Goal: Task Accomplishment & Management: Manage account settings

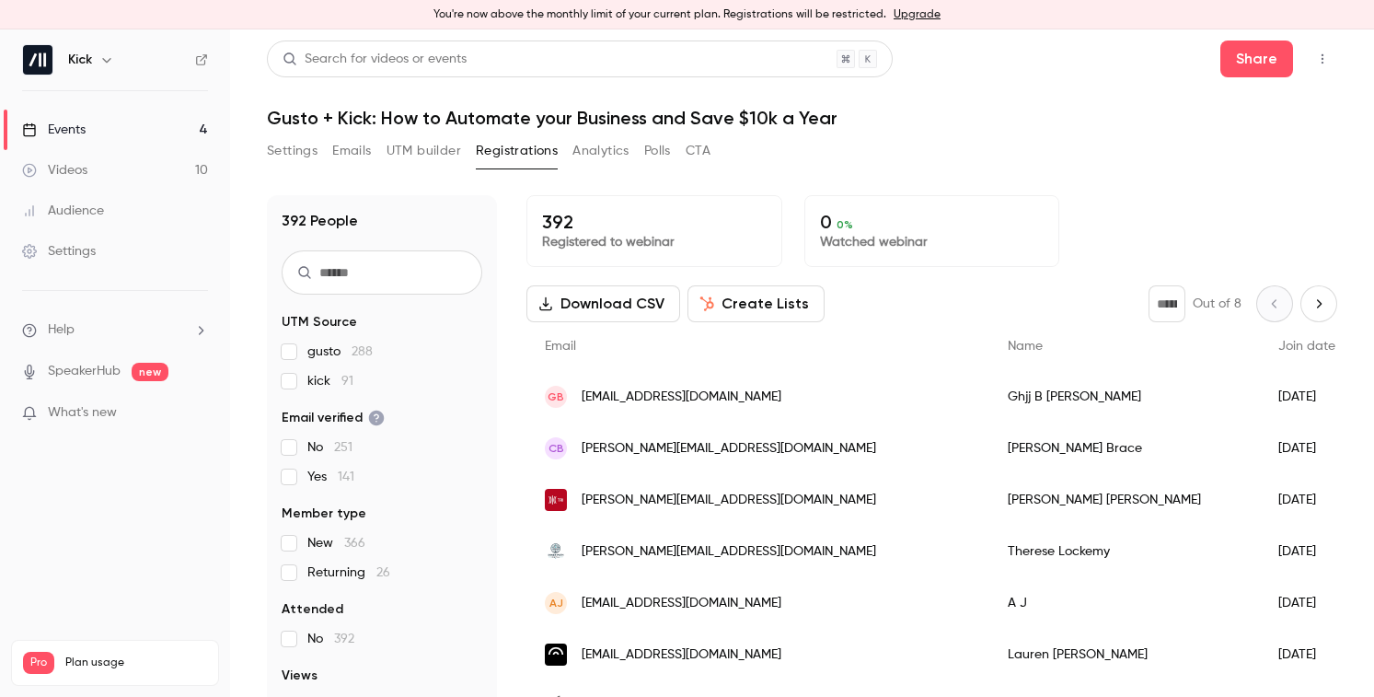
click at [418, 120] on h1 "Gusto + Kick: How to Automate your Business and Save $10k a Year" at bounding box center [802, 118] width 1070 height 22
click at [114, 125] on link "Events 4" at bounding box center [115, 130] width 230 height 40
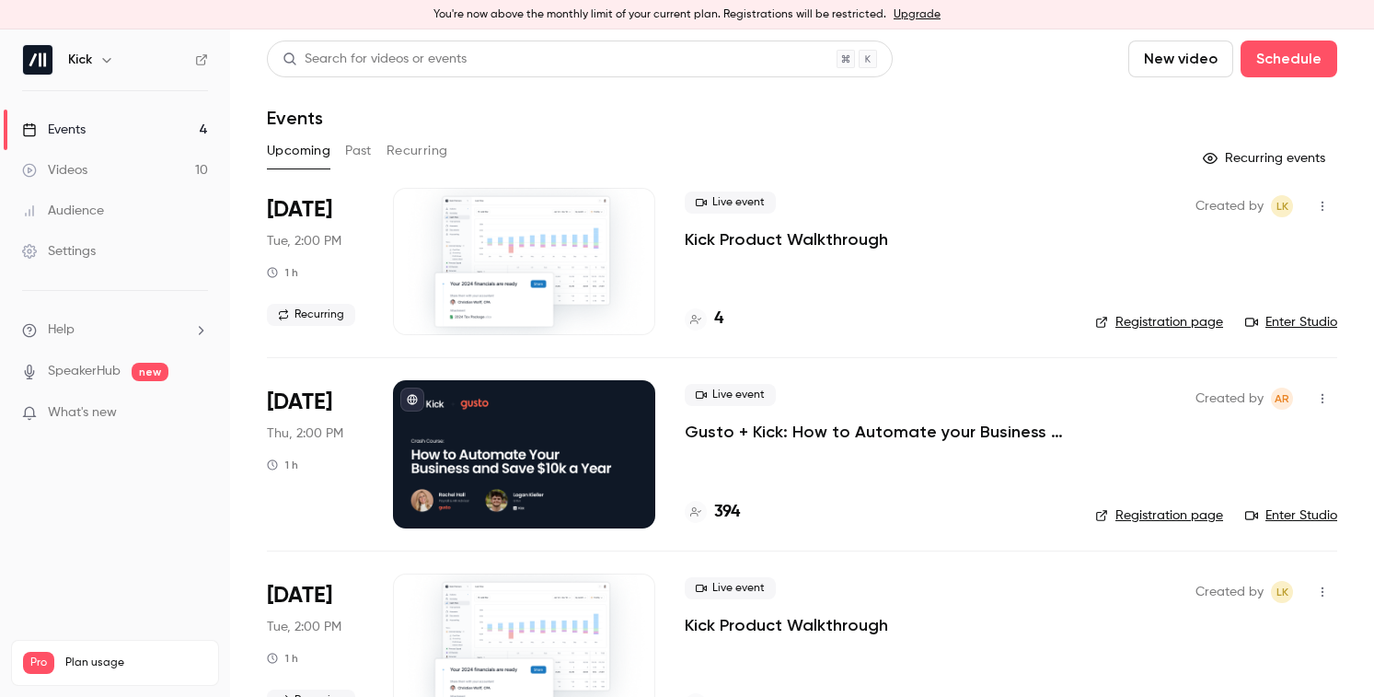
click at [1291, 513] on link "Enter Studio" at bounding box center [1291, 515] width 92 height 18
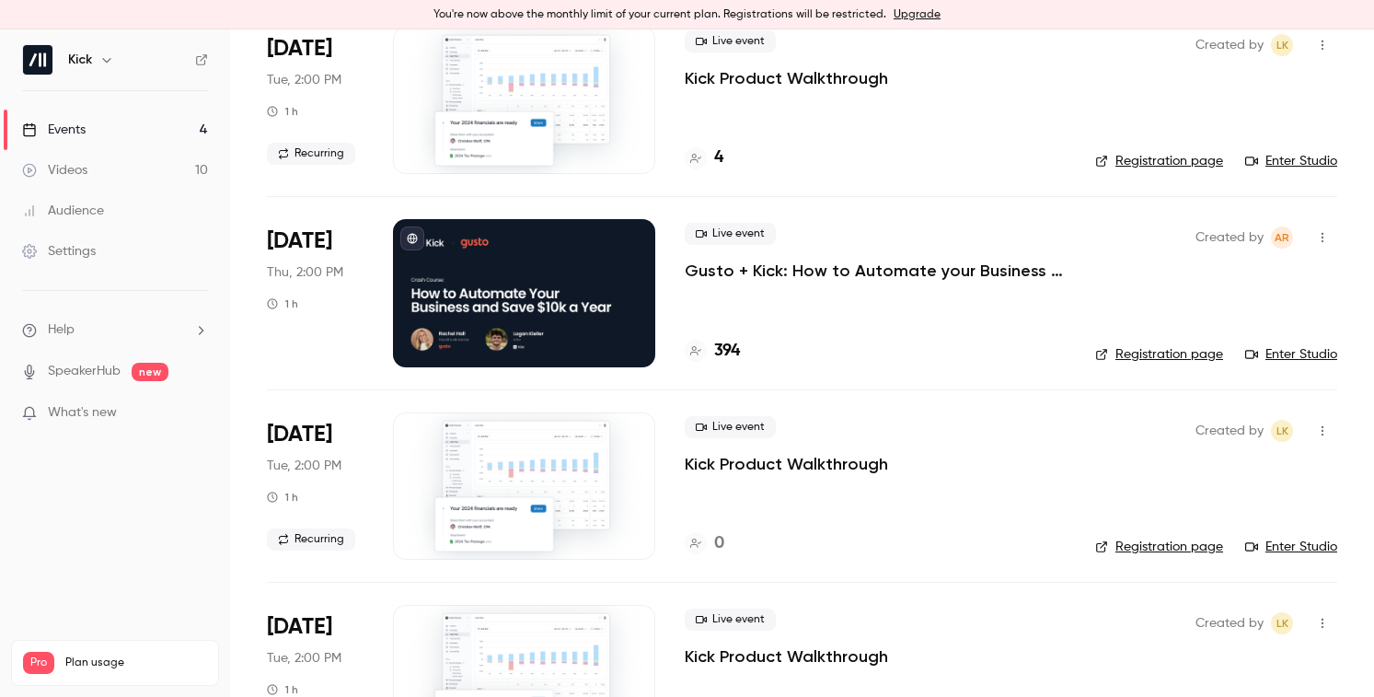
scroll to position [175, 0]
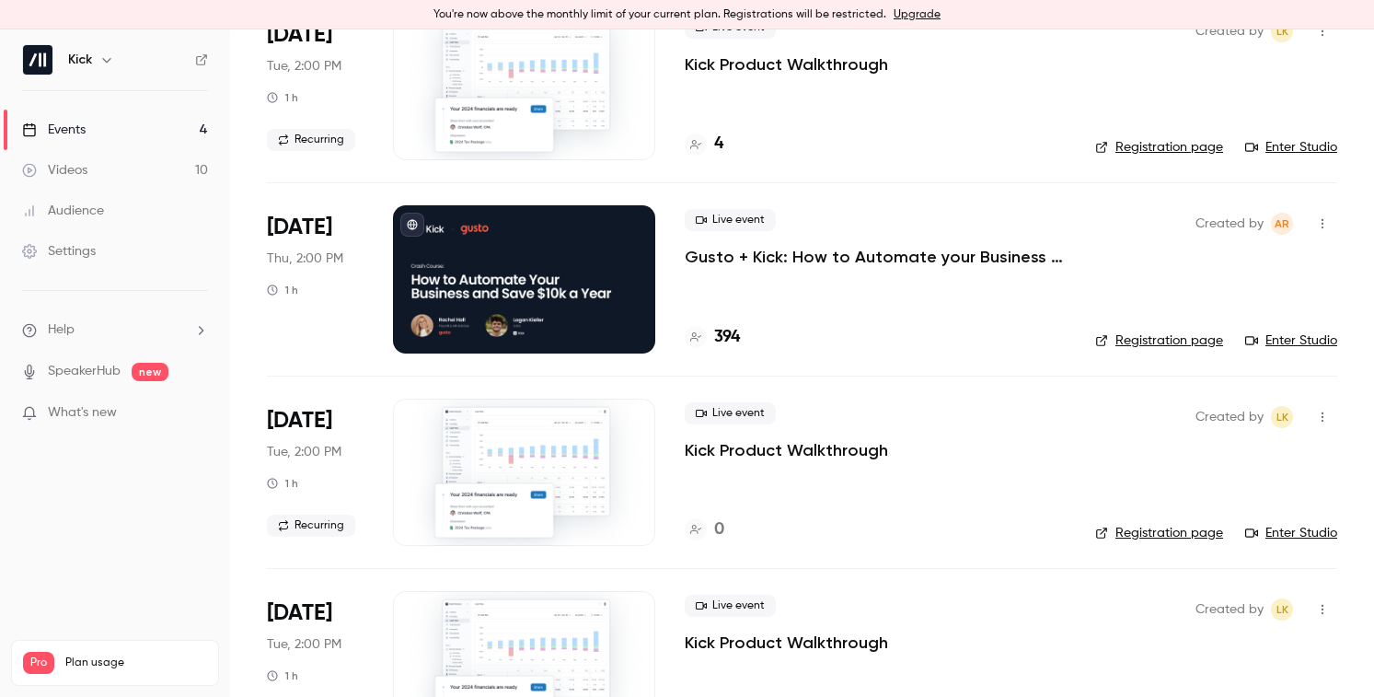
click at [1272, 336] on link "Enter Studio" at bounding box center [1291, 340] width 92 height 18
click at [794, 256] on p "Gusto + Kick: How to Automate your Business and Save $10k a Year" at bounding box center [875, 257] width 381 height 22
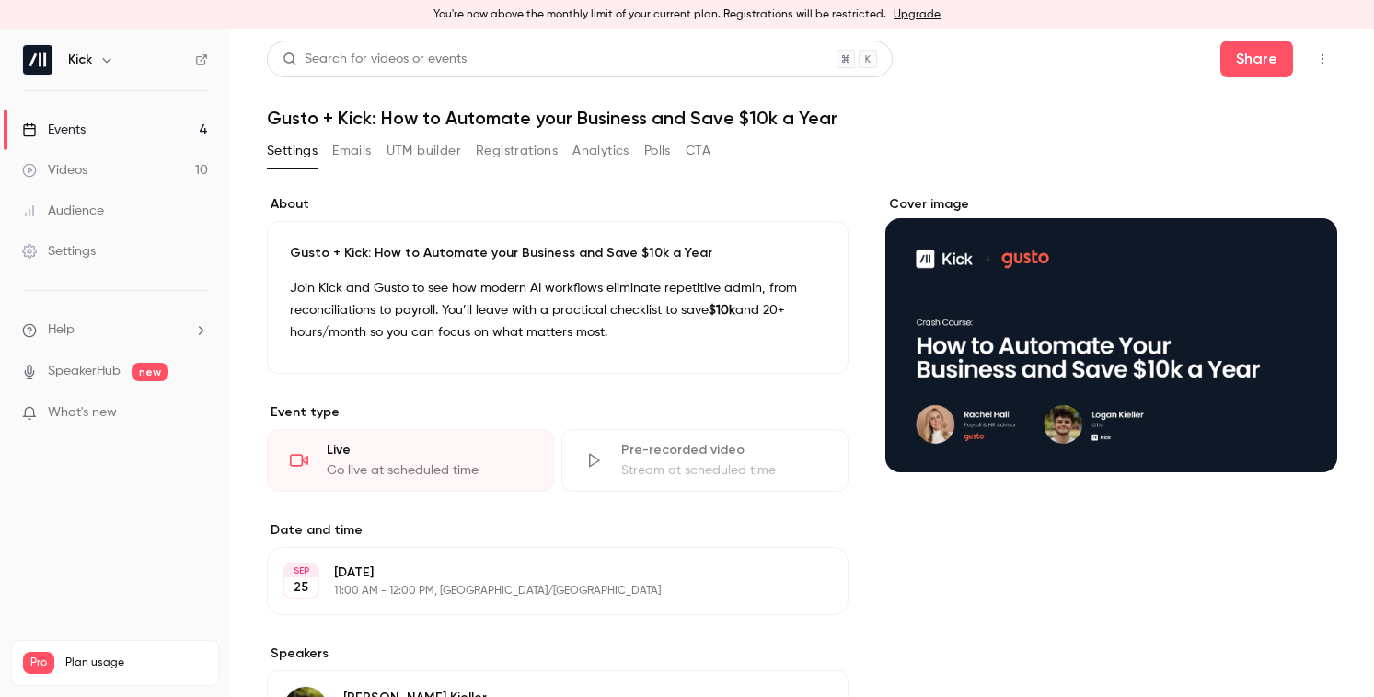
click at [525, 143] on button "Registrations" at bounding box center [517, 150] width 82 height 29
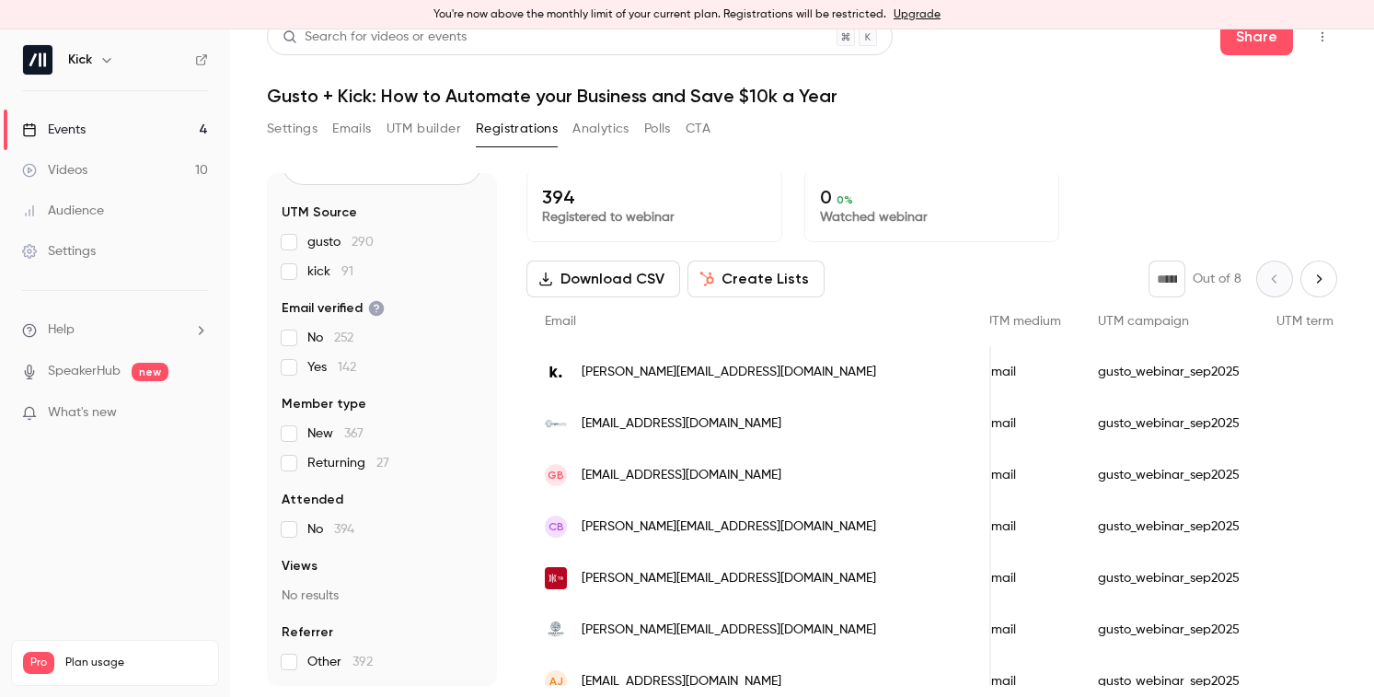
scroll to position [0, 2228]
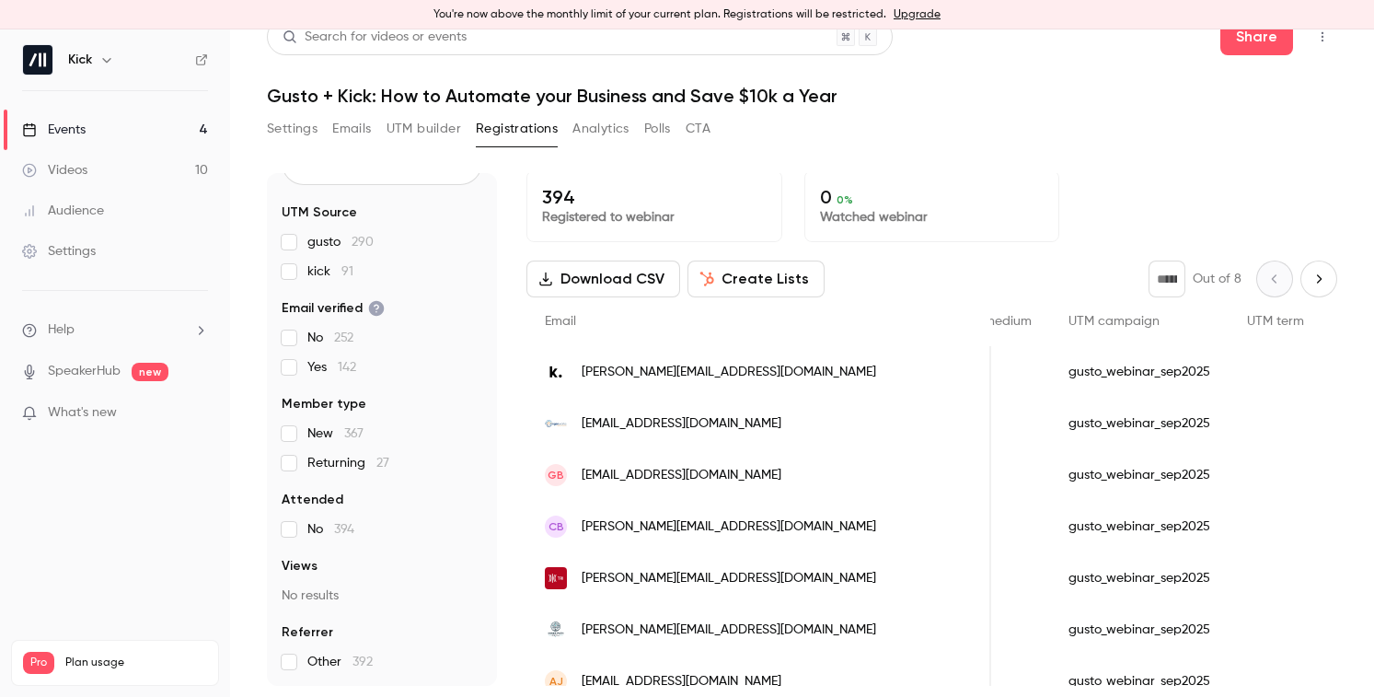
drag, startPoint x: 1199, startPoint y: 319, endPoint x: 1274, endPoint y: 318, distance: 74.5
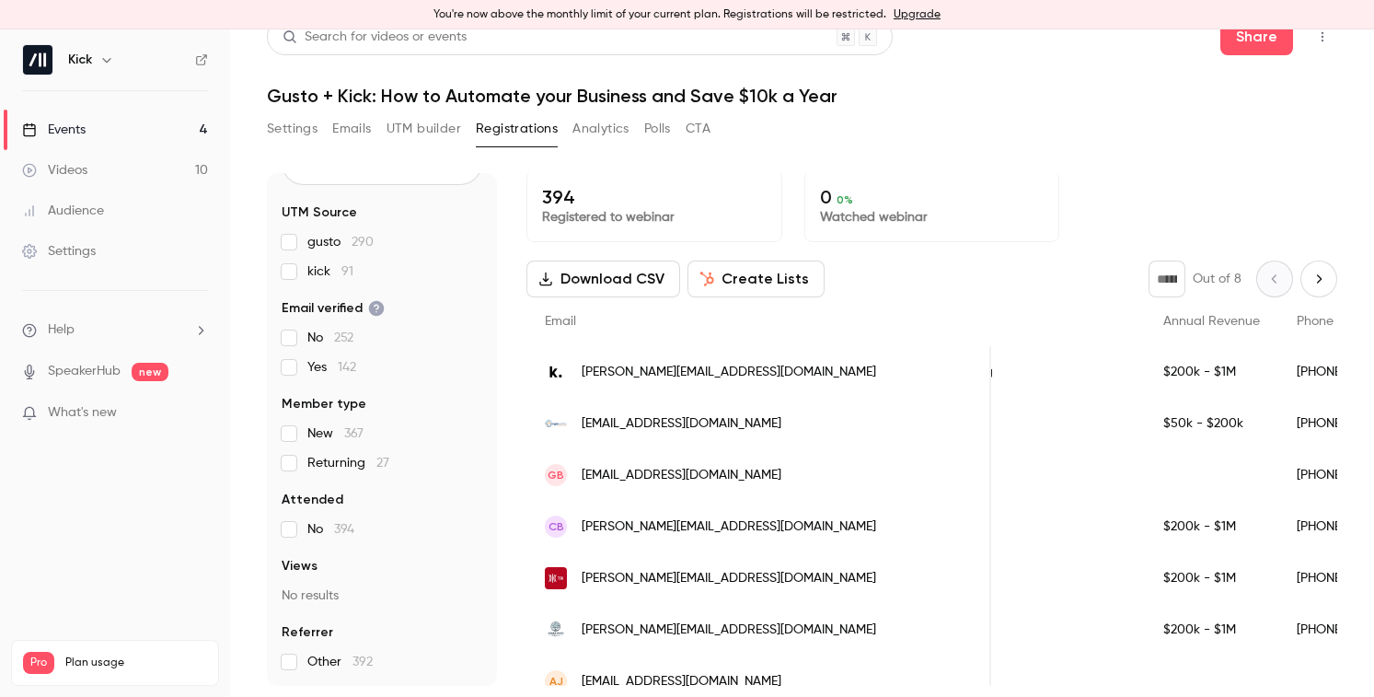
scroll to position [0, 1066]
click at [364, 131] on button "Emails" at bounding box center [351, 128] width 39 height 29
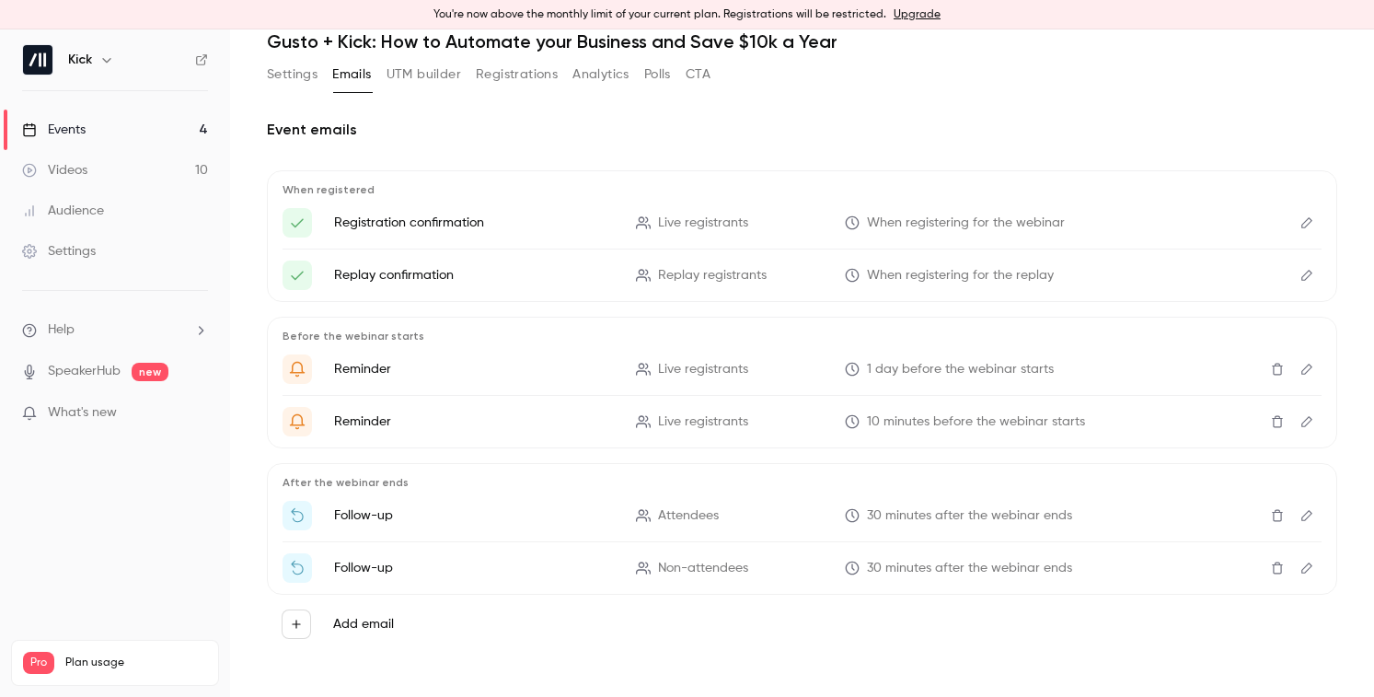
scroll to position [81, 0]
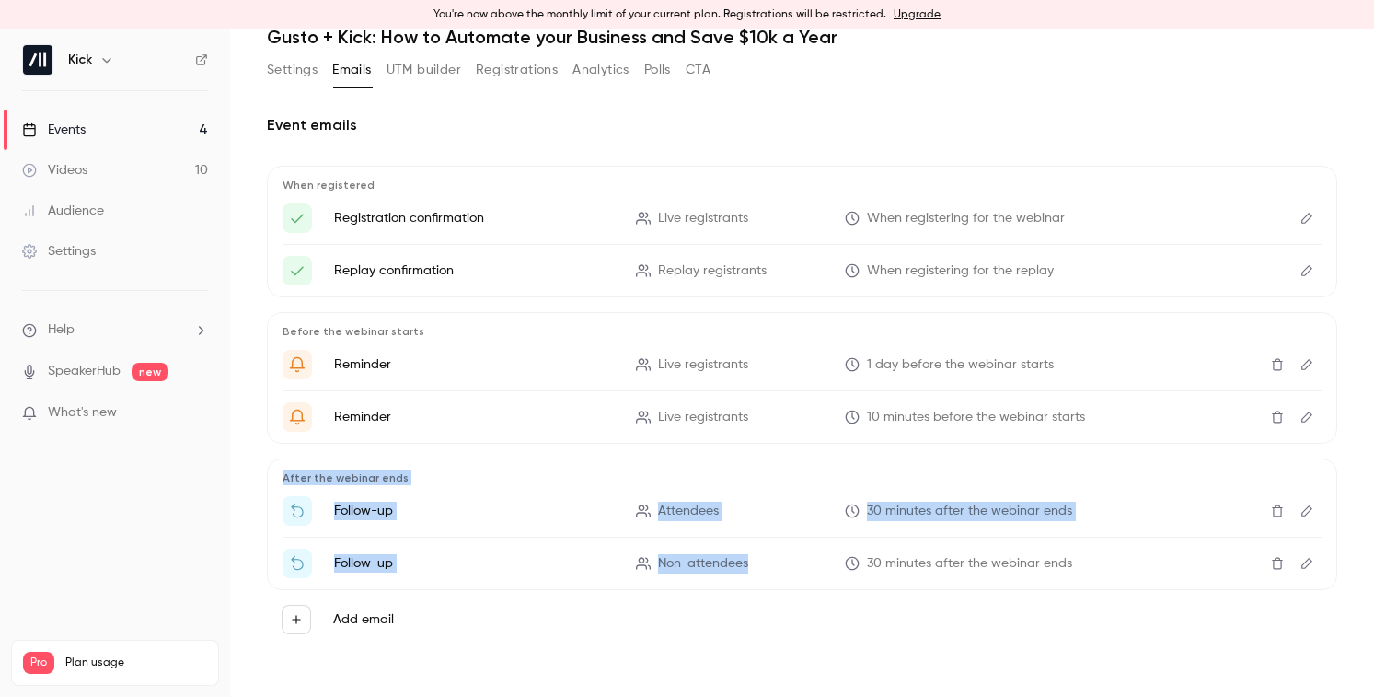
drag, startPoint x: 282, startPoint y: 479, endPoint x: 811, endPoint y: 573, distance: 537.6
click at [811, 573] on div "After the webinar ends Follow-up Attendees 30 minutes after the webinar ends Fo…" at bounding box center [802, 524] width 1070 height 132
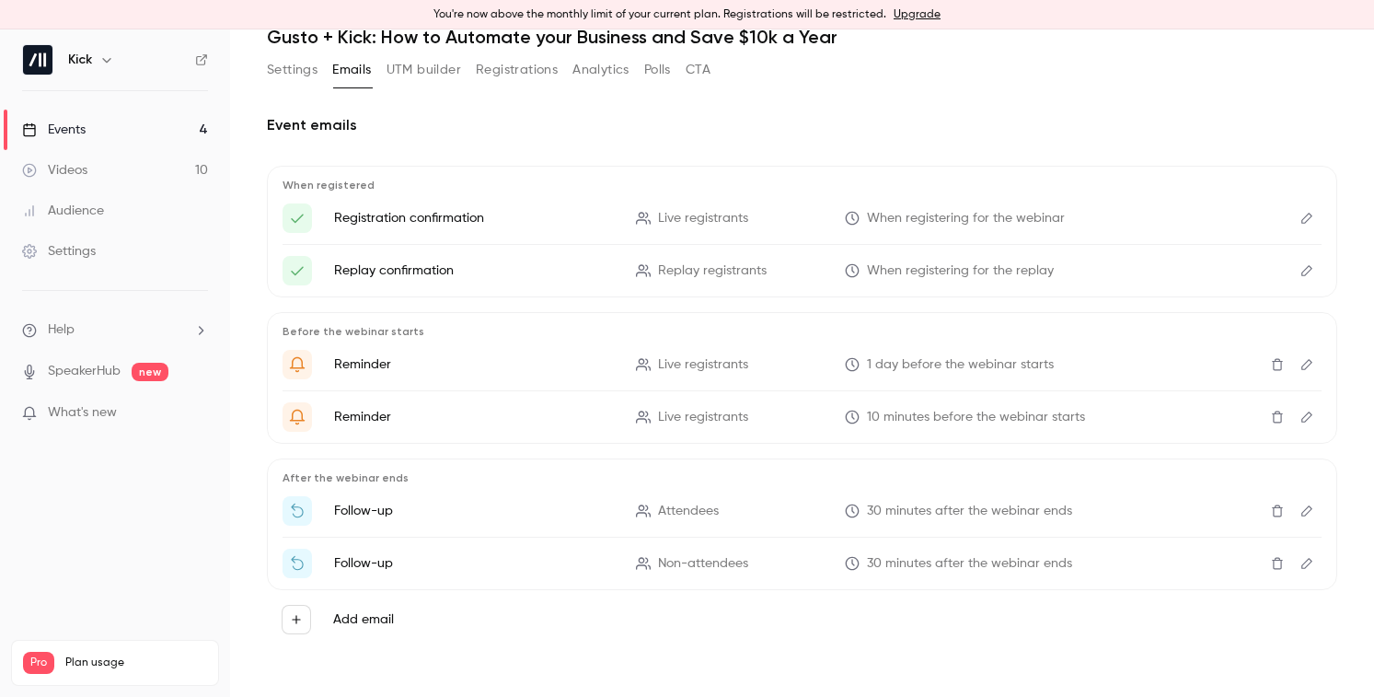
click at [805, 617] on div "Add email" at bounding box center [802, 619] width 1041 height 29
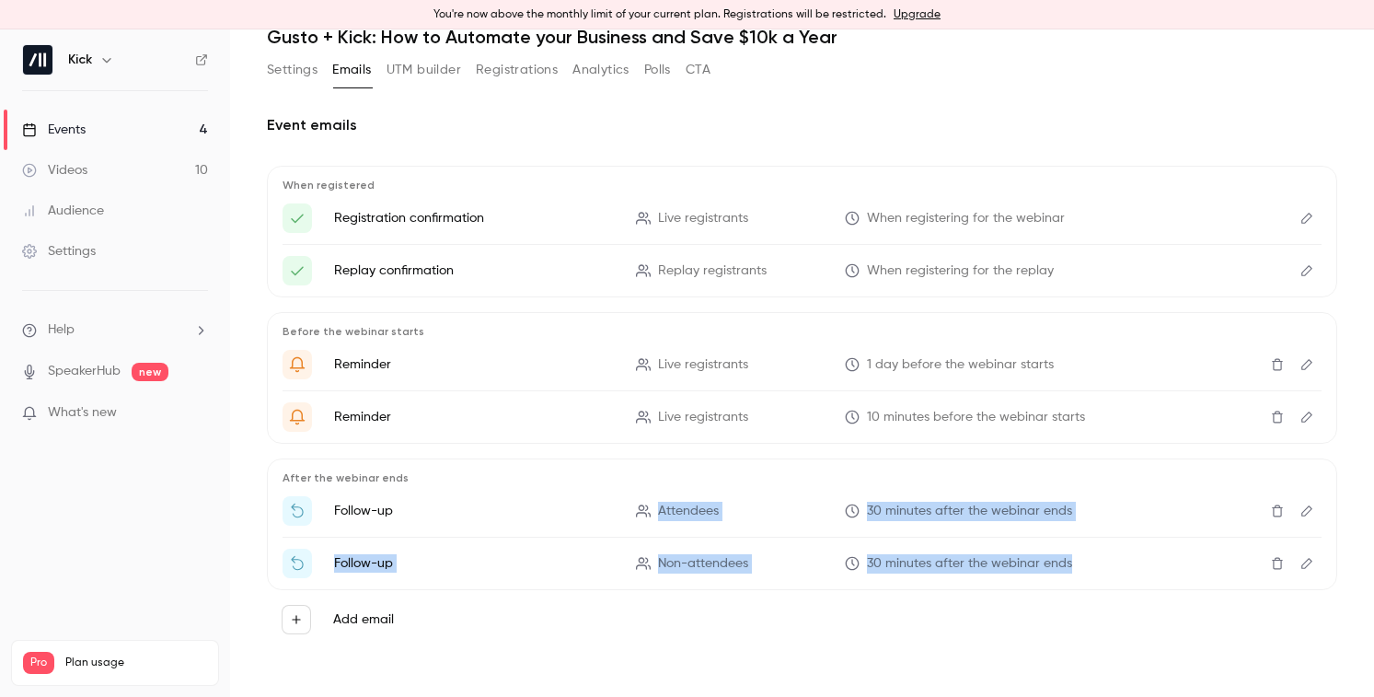
drag, startPoint x: 915, startPoint y: 525, endPoint x: 1094, endPoint y: 566, distance: 184.0
click at [1094, 562] on ul "Follow-up Attendees 30 minutes after the webinar ends Follow-up Non-attendees 3…" at bounding box center [802, 537] width 1039 height 82
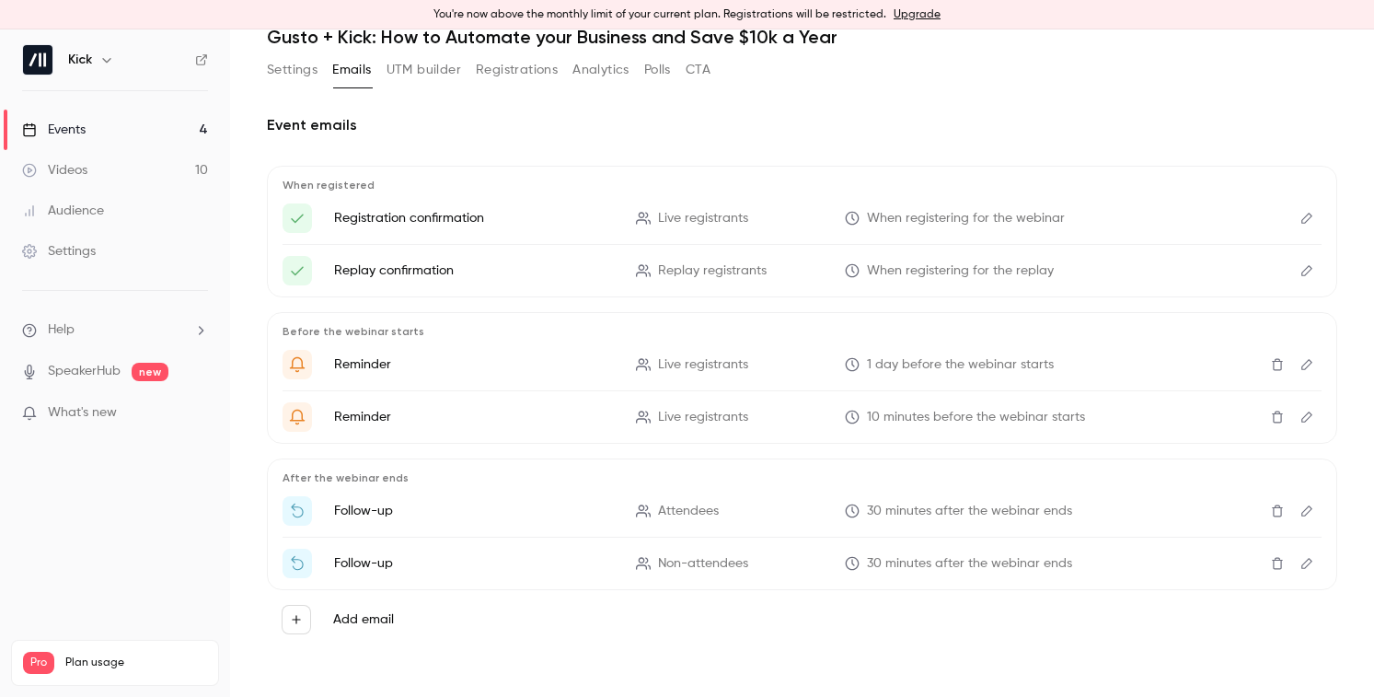
click at [1073, 603] on div "Add email" at bounding box center [802, 619] width 1070 height 59
click at [1301, 510] on icon "Edit" at bounding box center [1306, 510] width 11 height 11
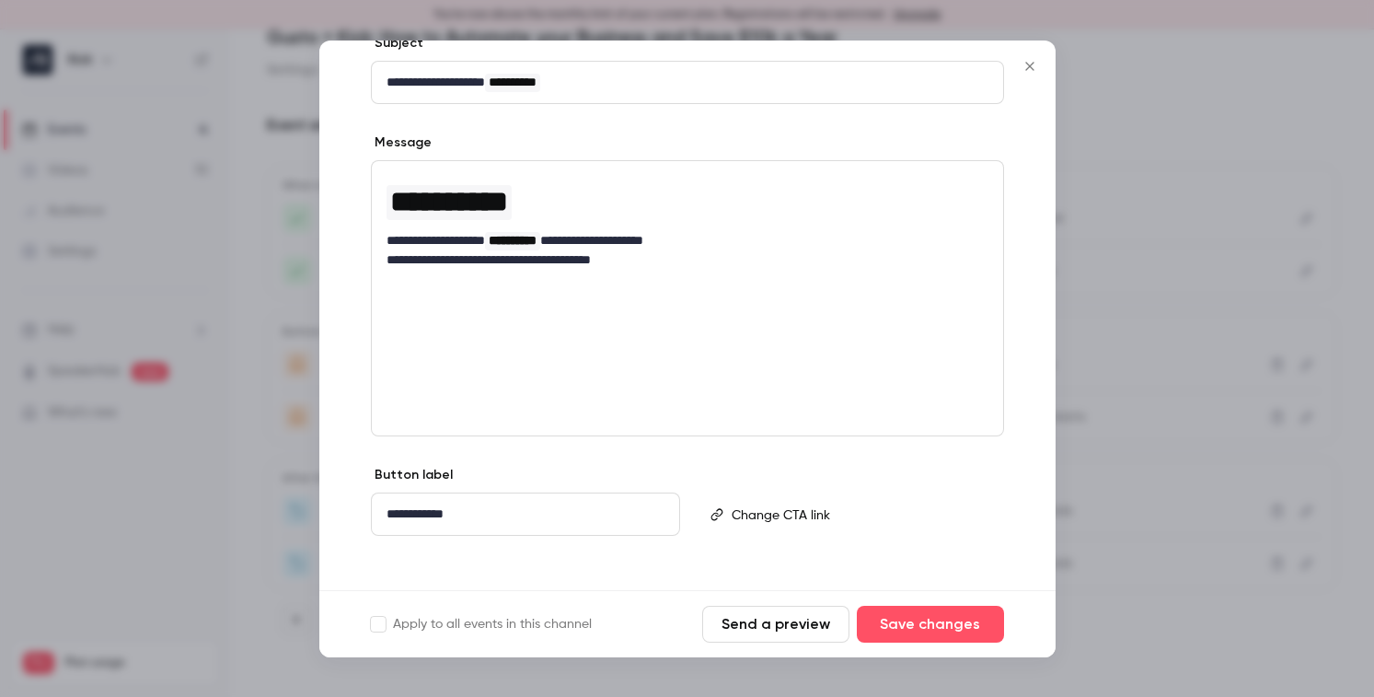
scroll to position [225, 0]
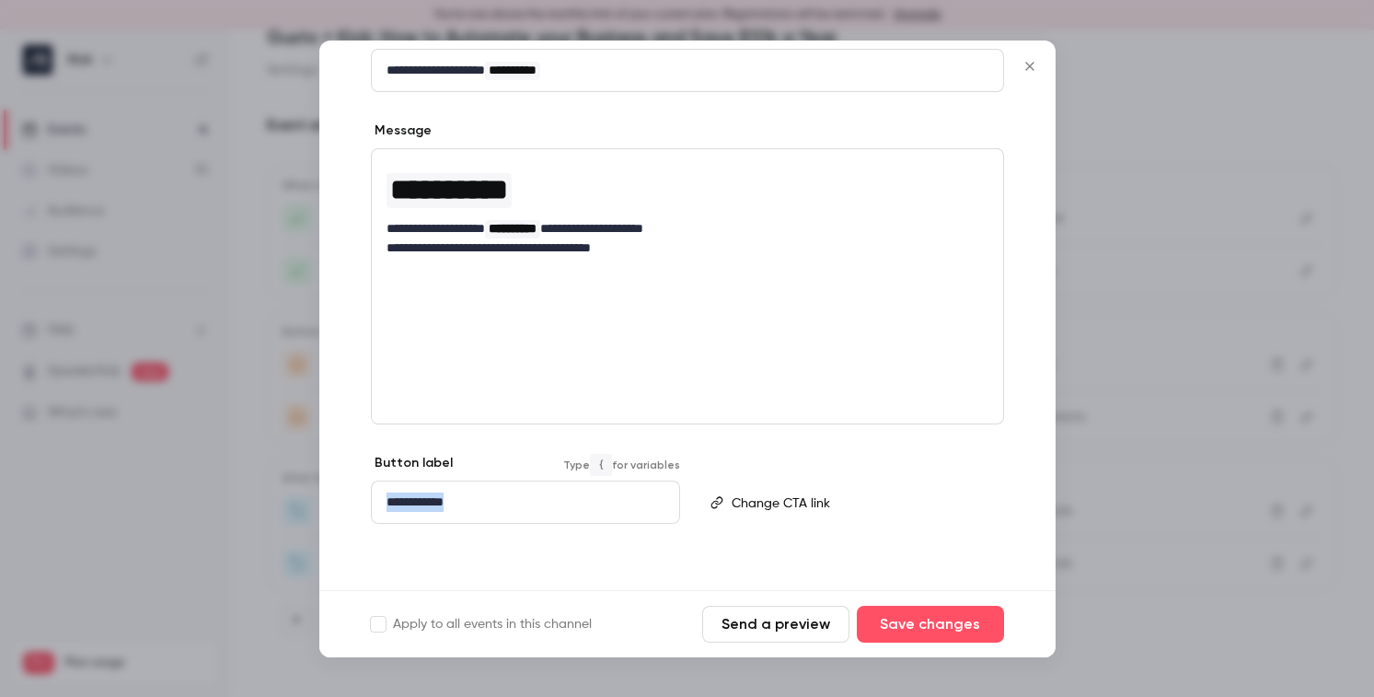
drag, startPoint x: 381, startPoint y: 498, endPoint x: 540, endPoint y: 495, distance: 159.2
click at [540, 495] on div "**********" at bounding box center [525, 501] width 307 height 41
click at [914, 452] on div "**********" at bounding box center [687, 257] width 736 height 664
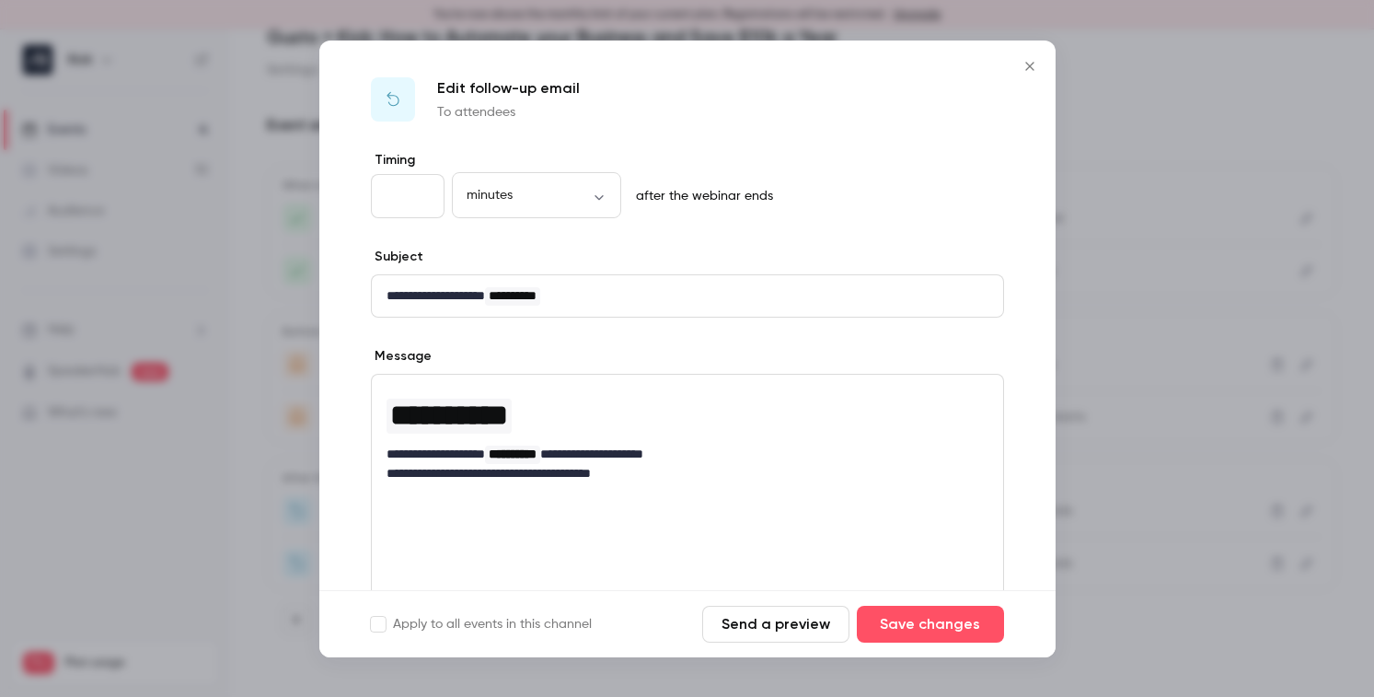
scroll to position [0, 0]
click at [1032, 68] on icon "Close" at bounding box center [1029, 66] width 8 height 8
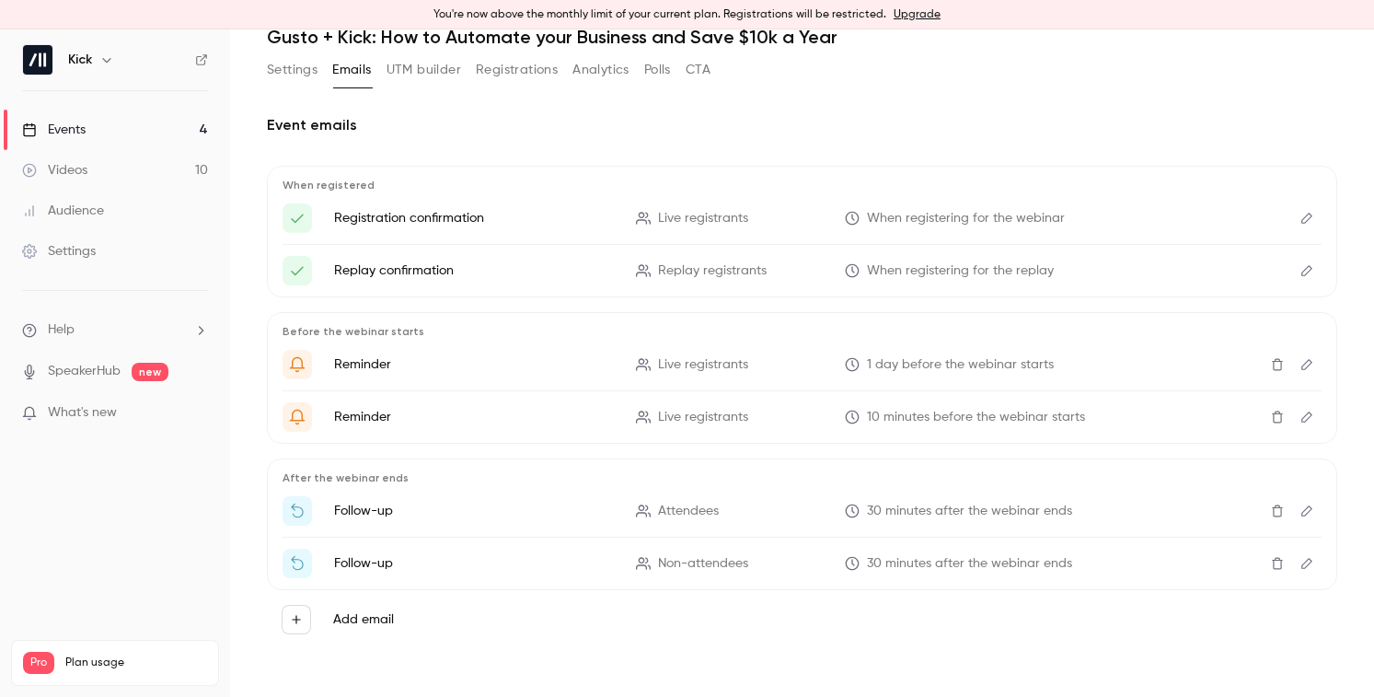
click at [129, 139] on link "Events 4" at bounding box center [115, 130] width 230 height 40
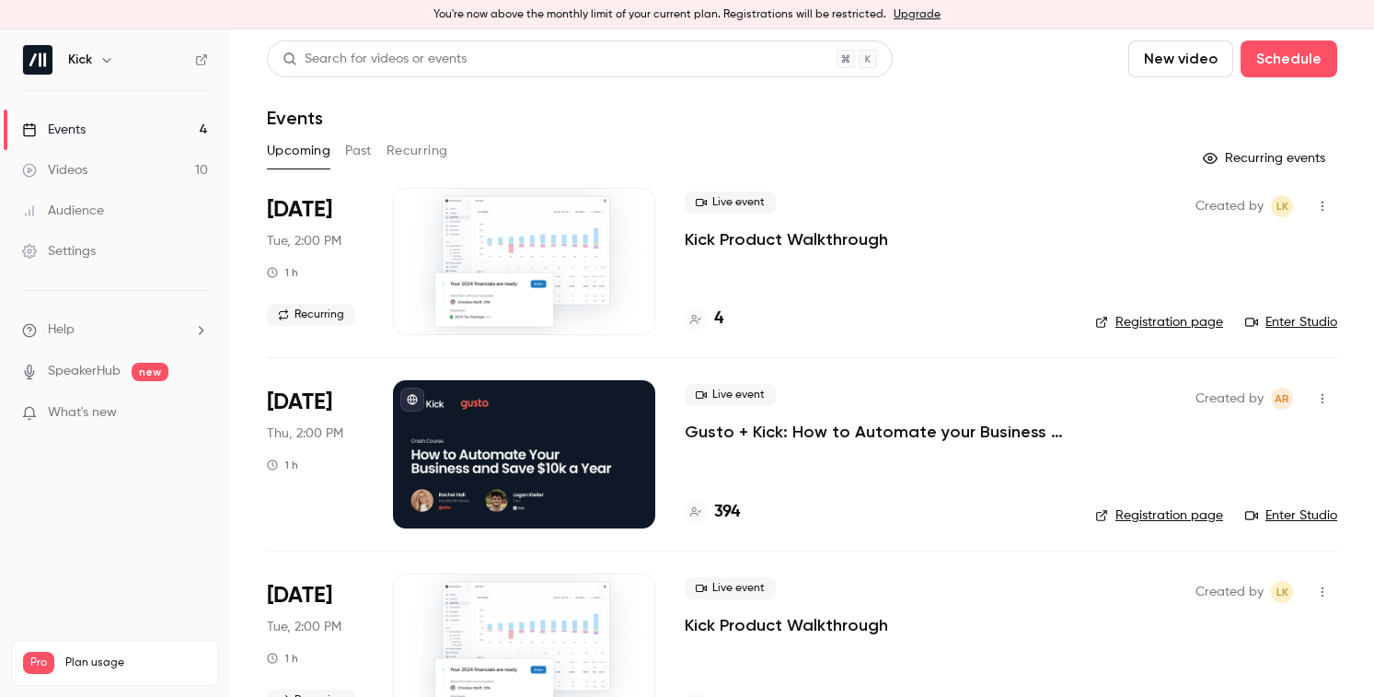
click at [1281, 515] on link "Enter Studio" at bounding box center [1291, 515] width 92 height 18
click at [1261, 509] on link "Enter Studio" at bounding box center [1291, 515] width 92 height 18
